Goal: Task Accomplishment & Management: Use online tool/utility

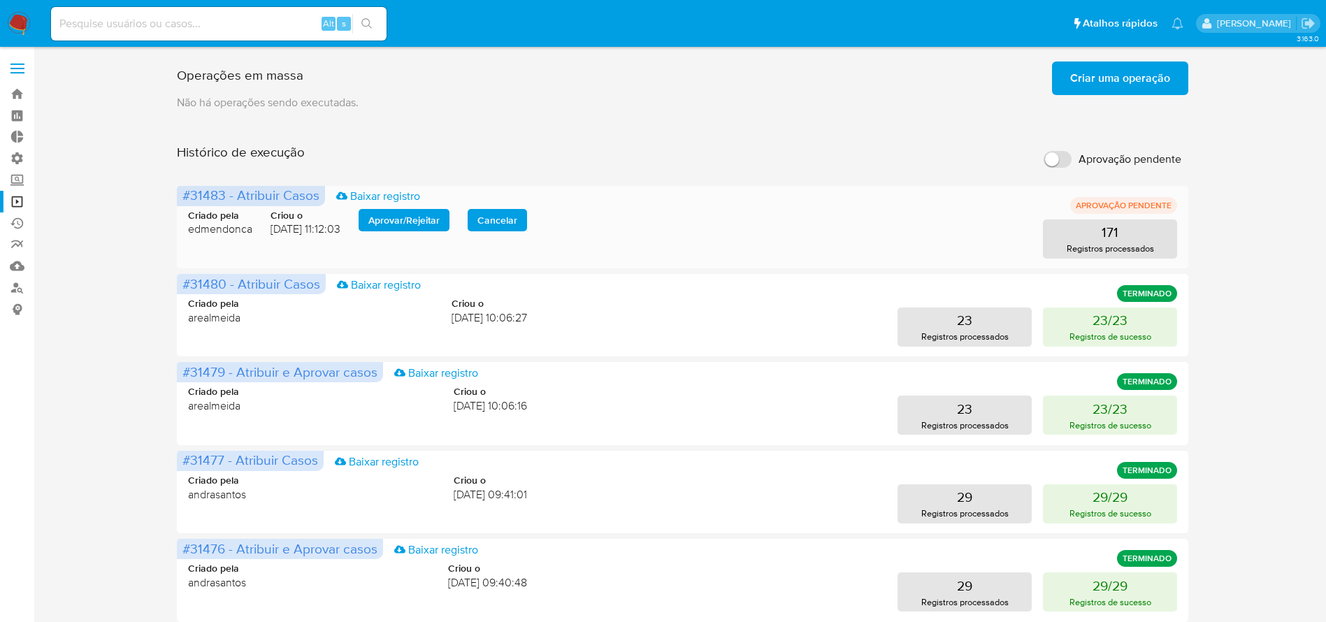
click at [390, 224] on span "Aprovar / Rejeitar" at bounding box center [403, 220] width 71 height 20
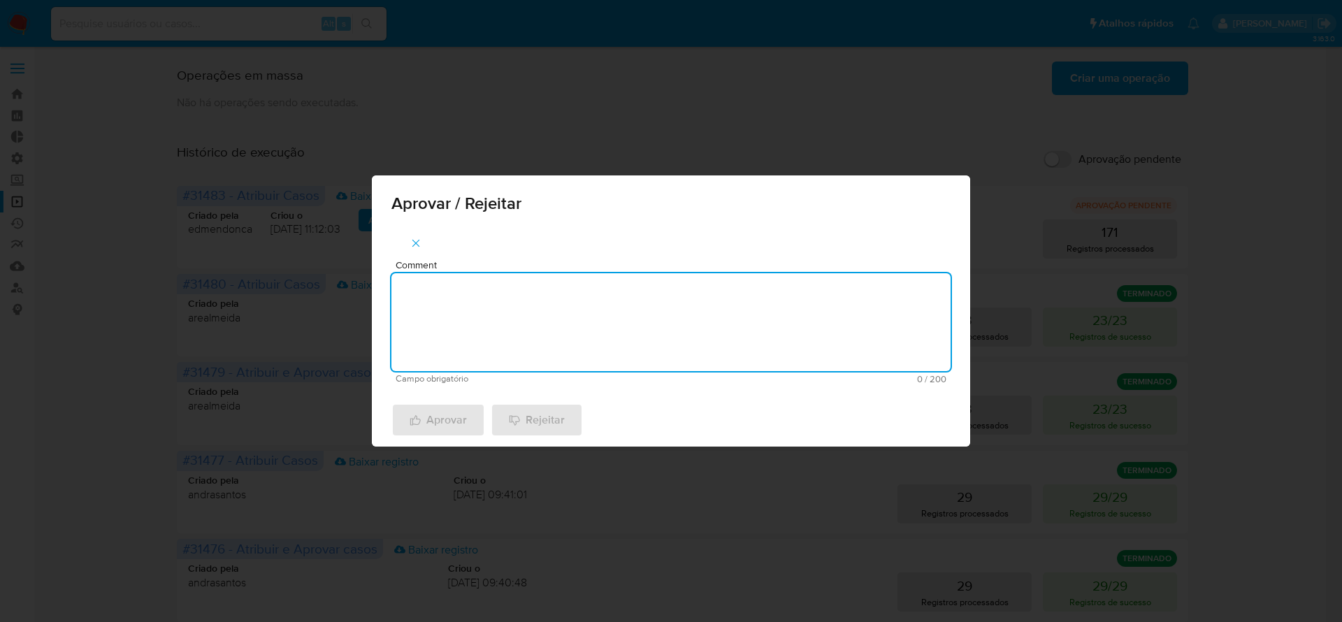
click at [422, 298] on textarea "Comment" at bounding box center [670, 322] width 559 height 98
type textarea "aprovado"
click at [433, 420] on span "Aprovar" at bounding box center [438, 420] width 57 height 31
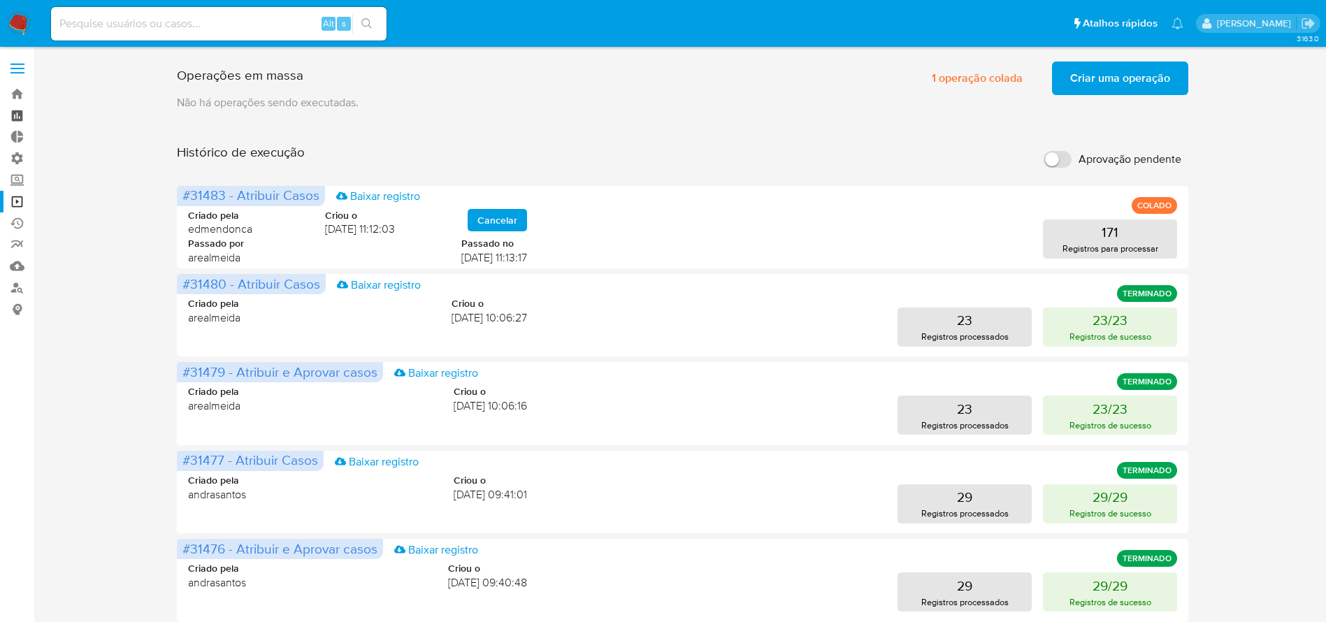
click at [19, 119] on link "Painel" at bounding box center [83, 116] width 166 height 22
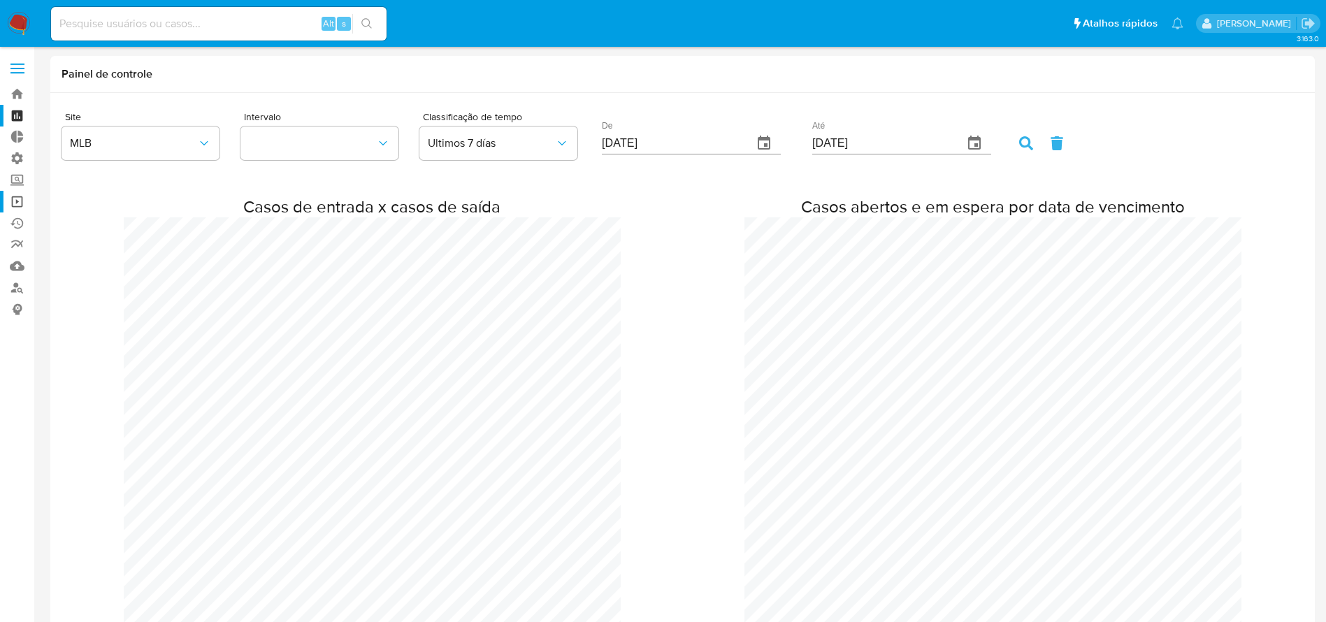
scroll to position [2388, 1326]
click at [20, 90] on link "Bandeja" at bounding box center [83, 94] width 166 height 22
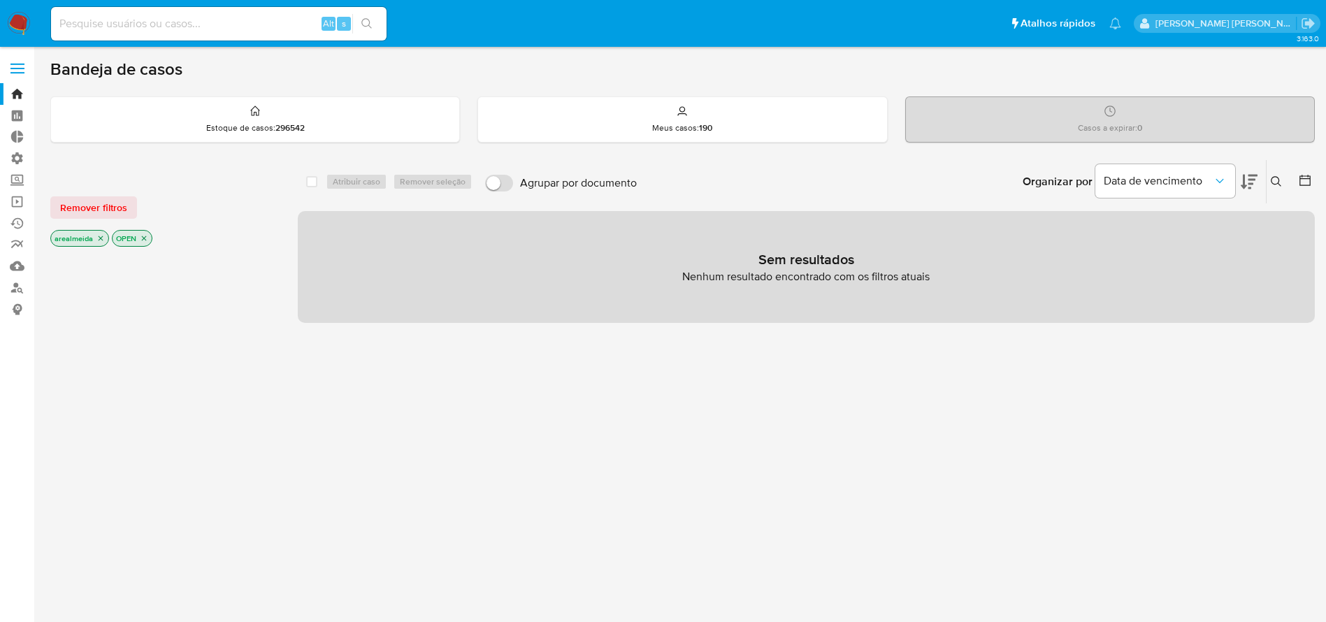
click at [96, 237] on icon "close-filter" at bounding box center [100, 238] width 8 height 8
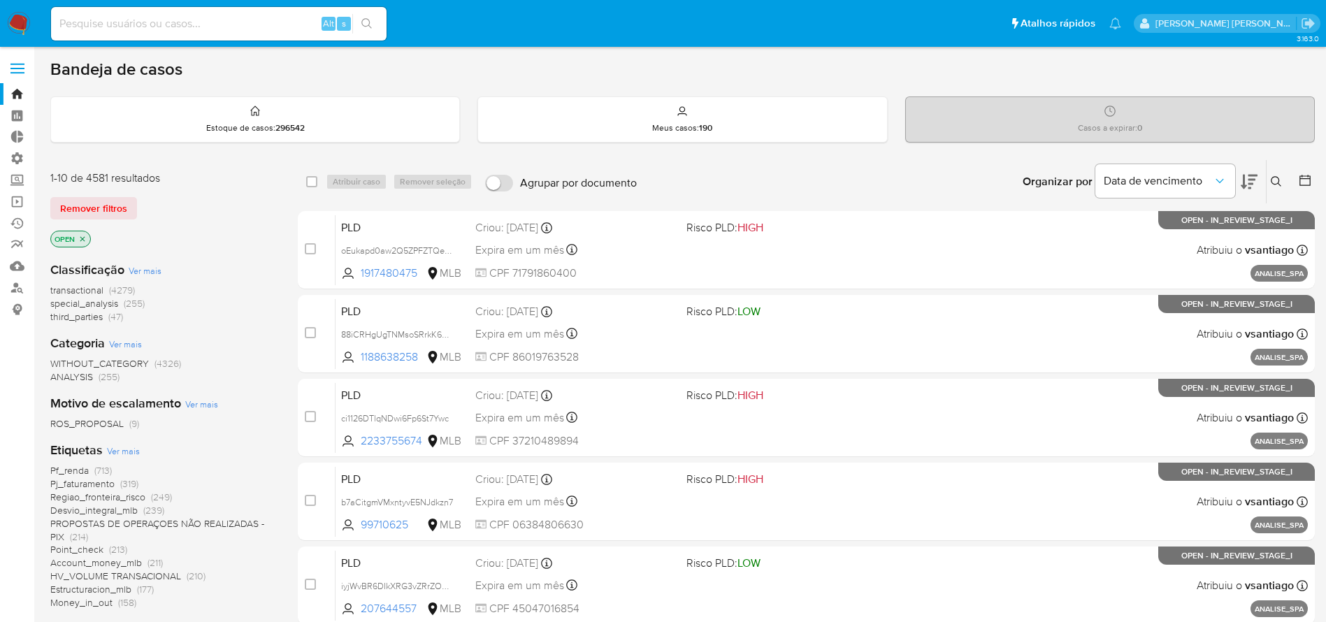
click at [82, 237] on icon "close-filter" at bounding box center [82, 239] width 8 height 8
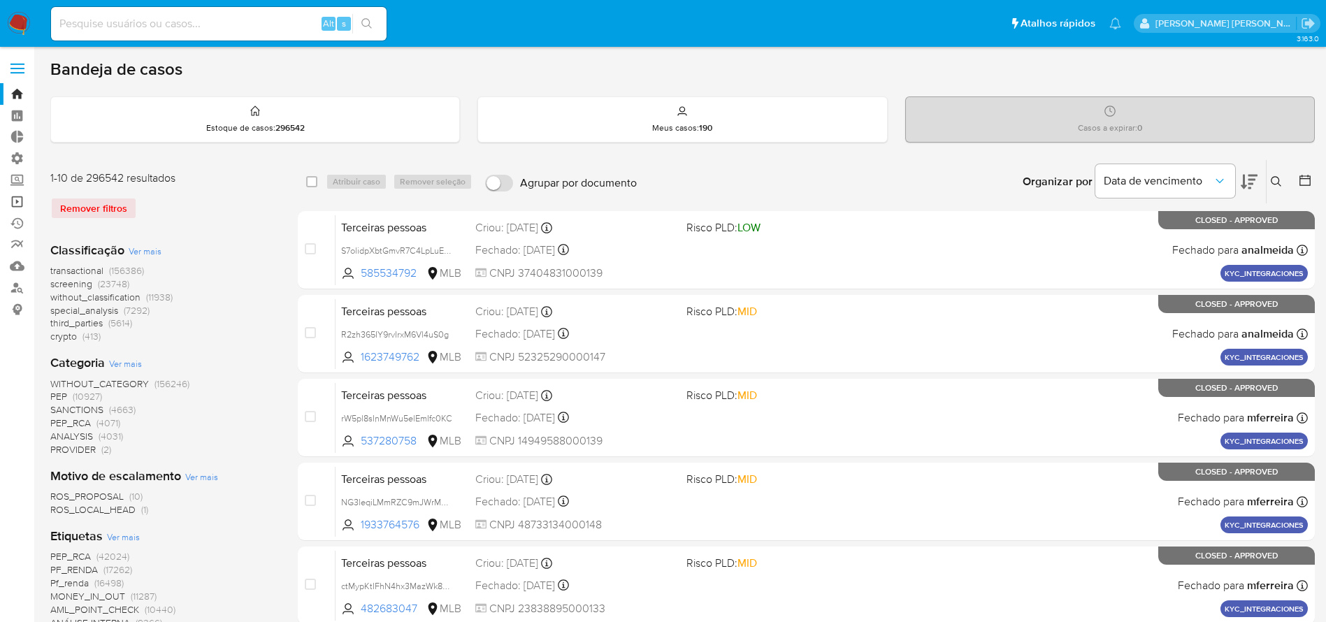
click at [15, 200] on link "Operações em massa" at bounding box center [83, 202] width 166 height 22
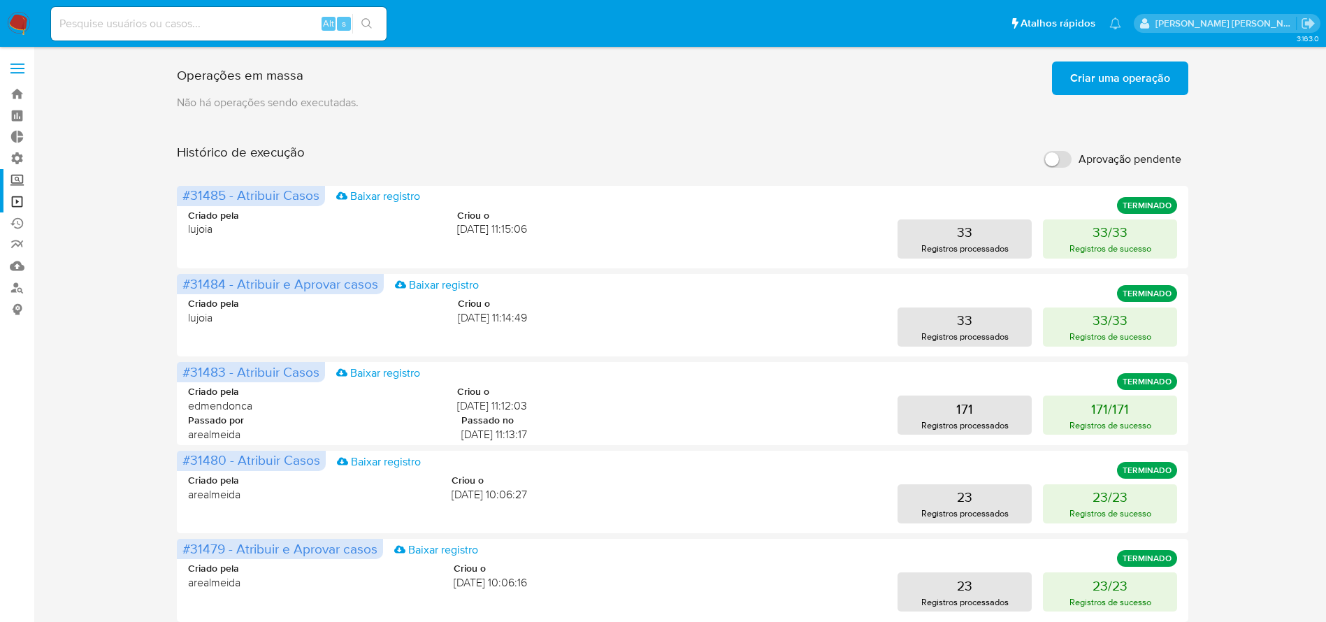
click at [17, 177] on label "Screening" at bounding box center [83, 180] width 166 height 22
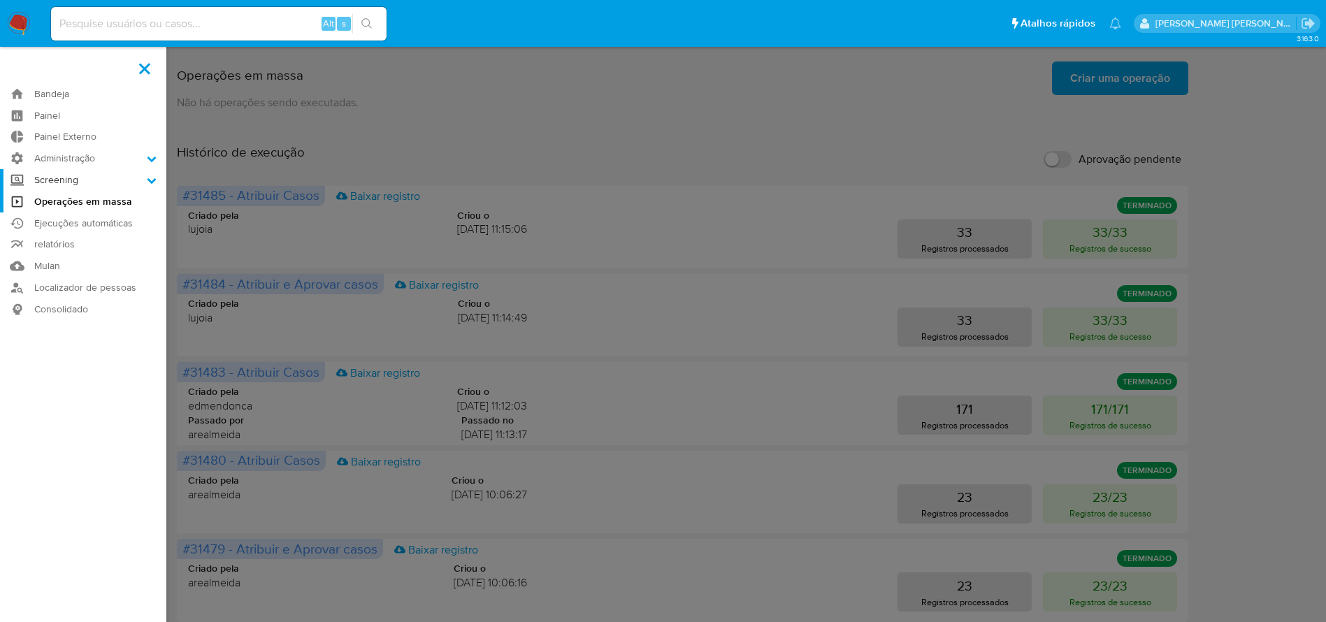
click at [0, 0] on input "Screening" at bounding box center [0, 0] width 0 height 0
click at [43, 159] on label "Administração" at bounding box center [83, 158] width 166 height 22
click at [0, 0] on input "Administração" at bounding box center [0, 0] width 0 height 0
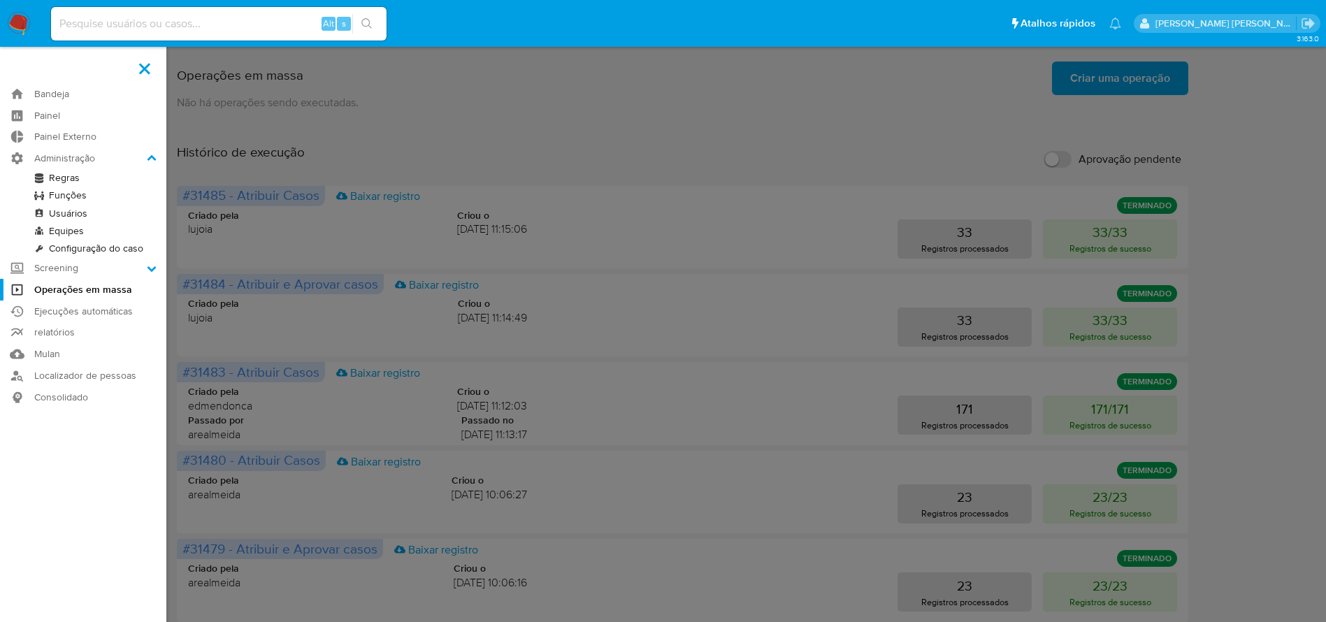
click at [106, 475] on aside "Bandeja Painel Painel Externo Administração Regras Funções Usuários Equipes Con…" at bounding box center [83, 583] width 166 height 1167
click at [68, 91] on link "Bandeja" at bounding box center [83, 94] width 166 height 22
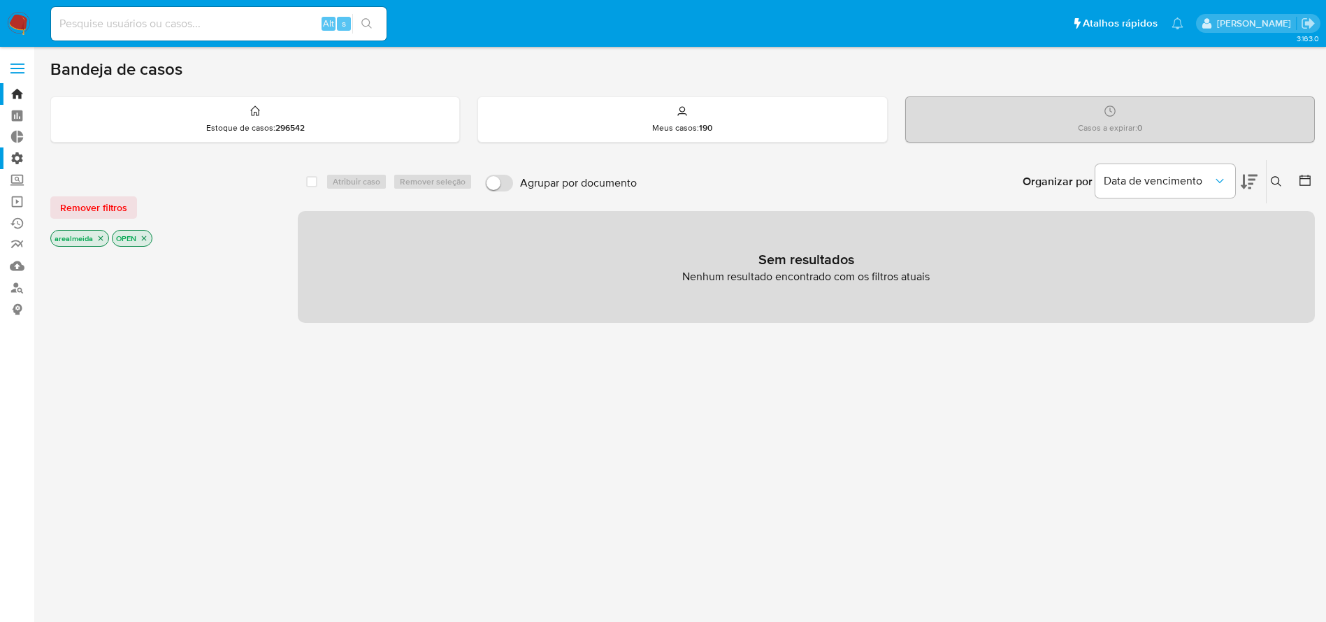
click at [15, 159] on label "Administração" at bounding box center [83, 158] width 166 height 22
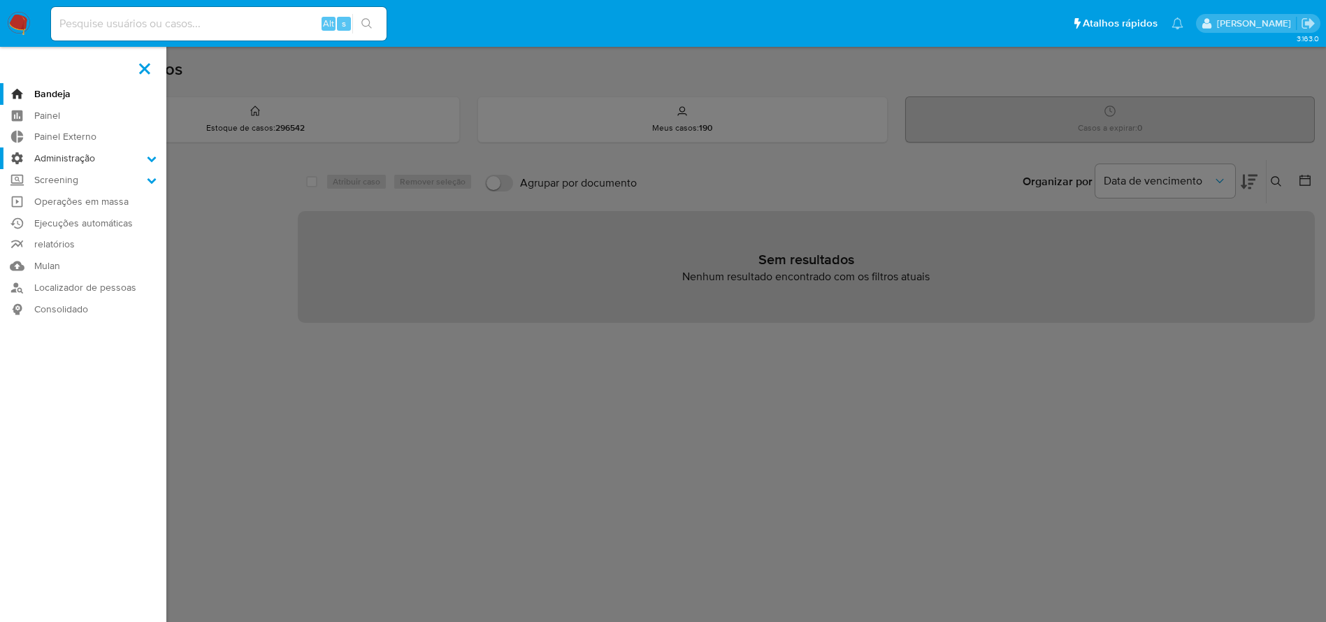
click at [0, 0] on input "Administração" at bounding box center [0, 0] width 0 height 0
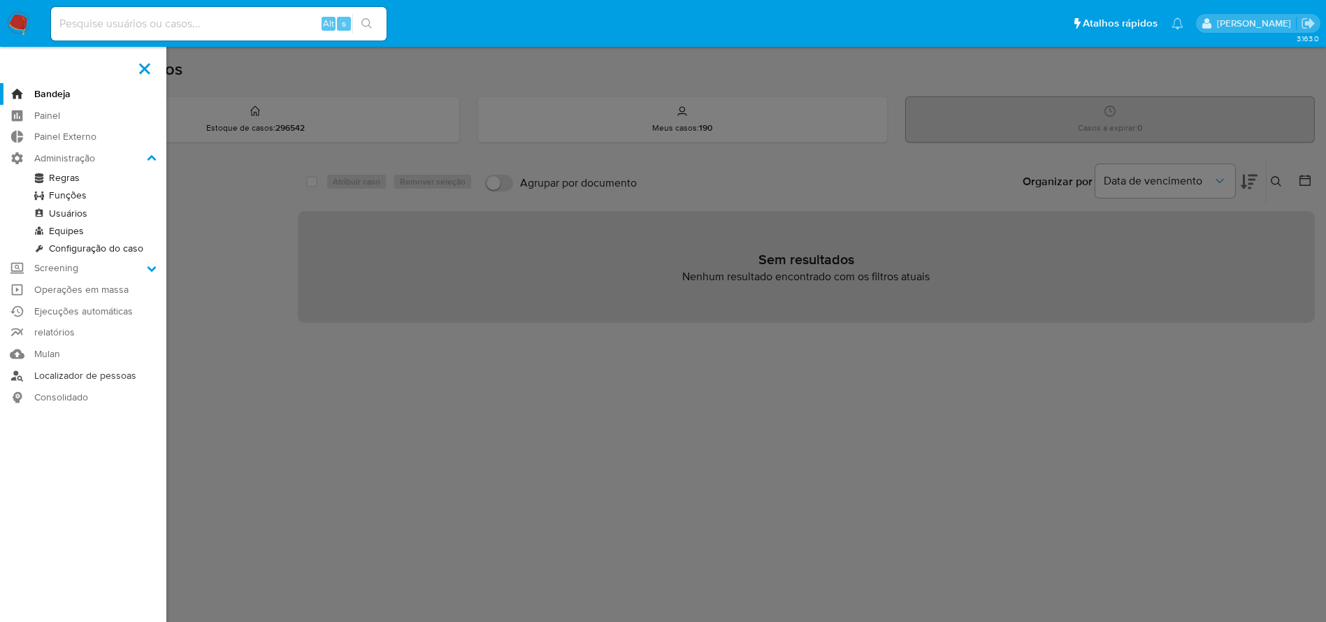
click at [92, 377] on link "Localizador de pessoas" at bounding box center [83, 376] width 166 height 22
